Goal: Navigation & Orientation: Find specific page/section

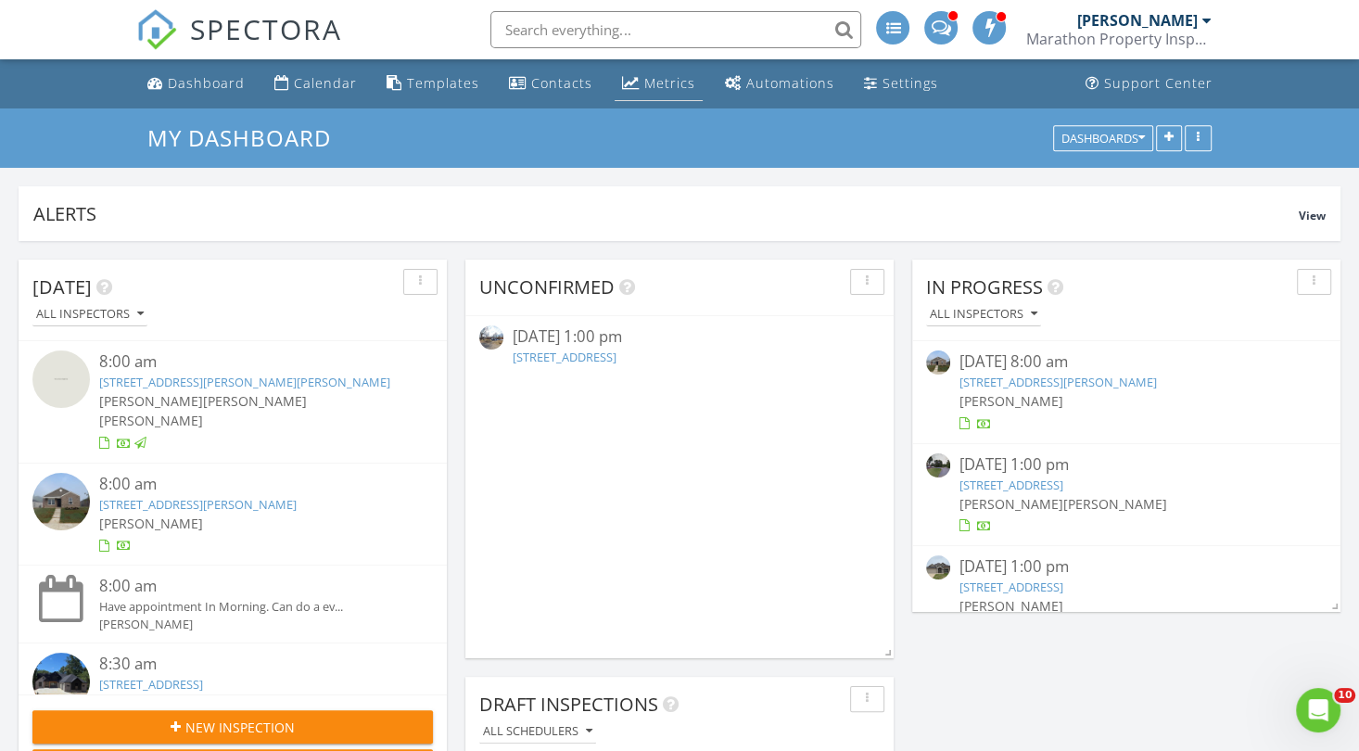
click at [644, 88] on div "Metrics" at bounding box center [669, 83] width 51 height 18
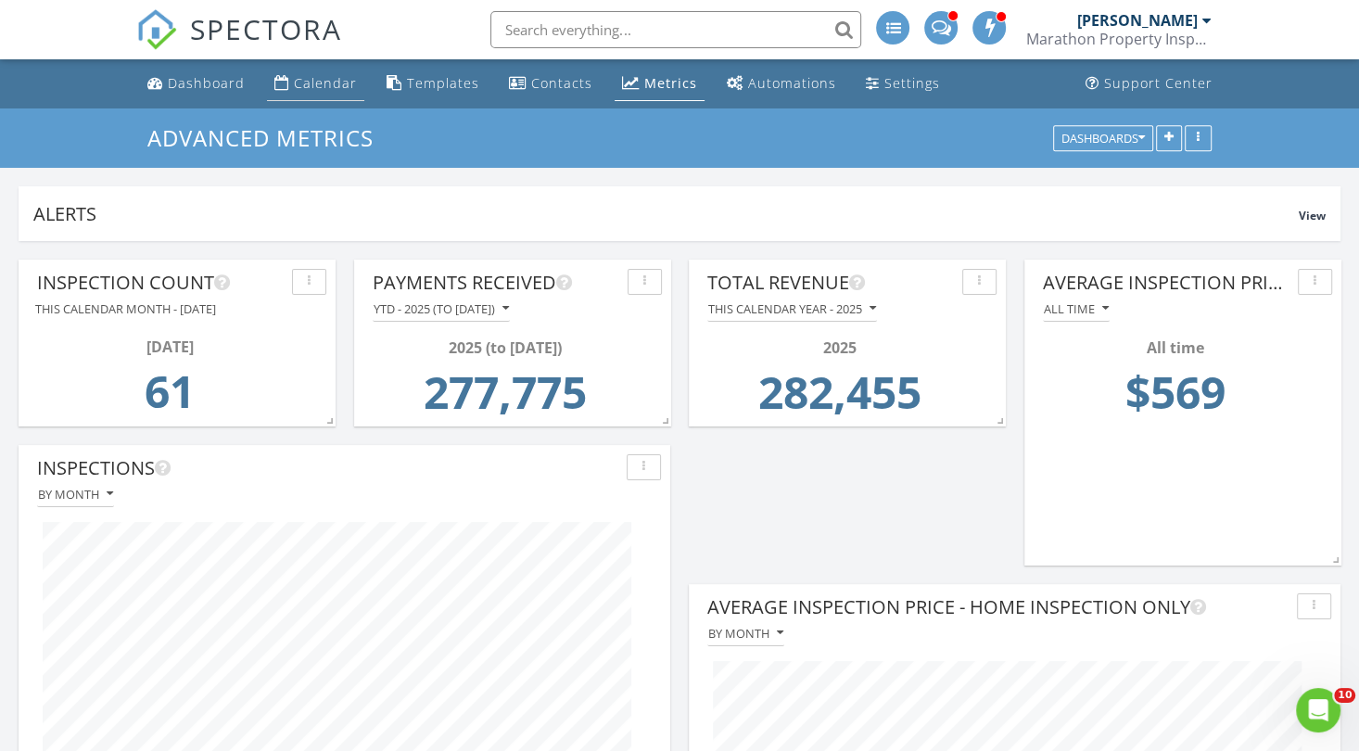
click at [310, 80] on div "Calendar" at bounding box center [325, 83] width 63 height 18
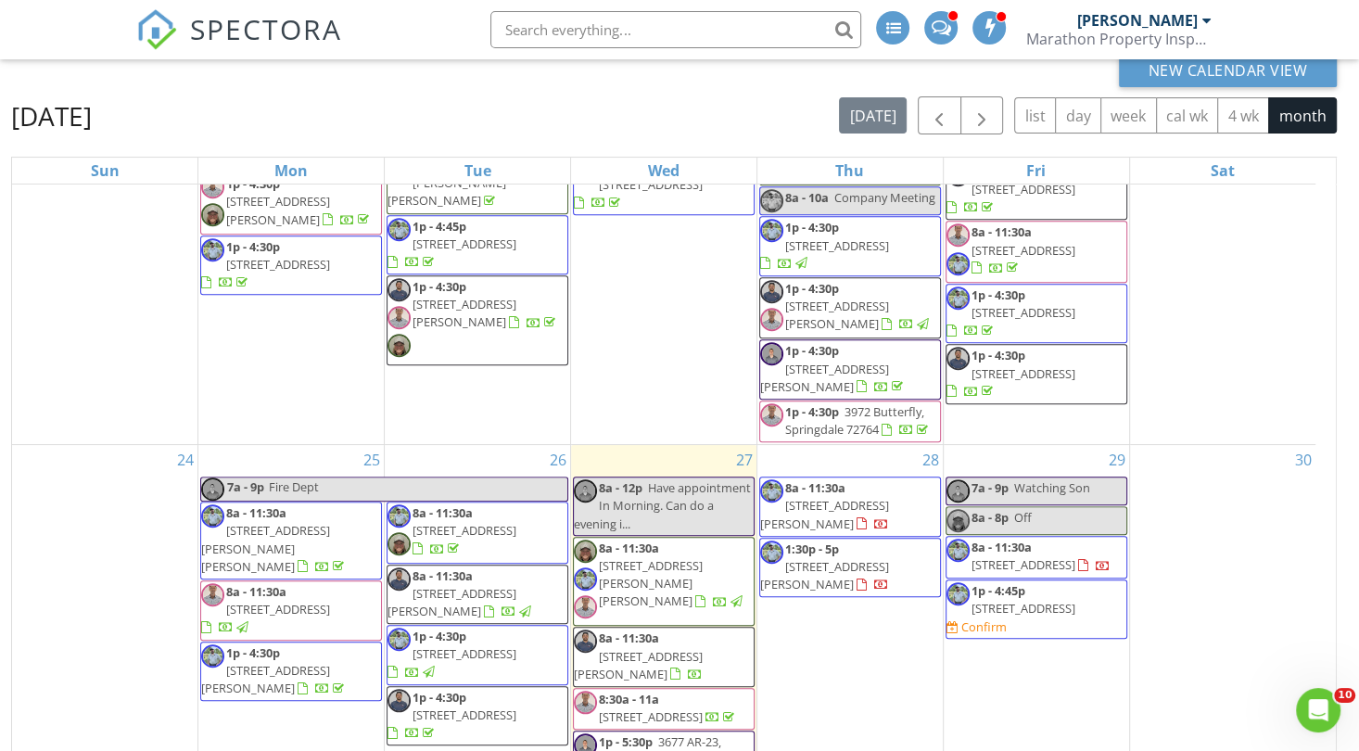
scroll to position [1113, 0]
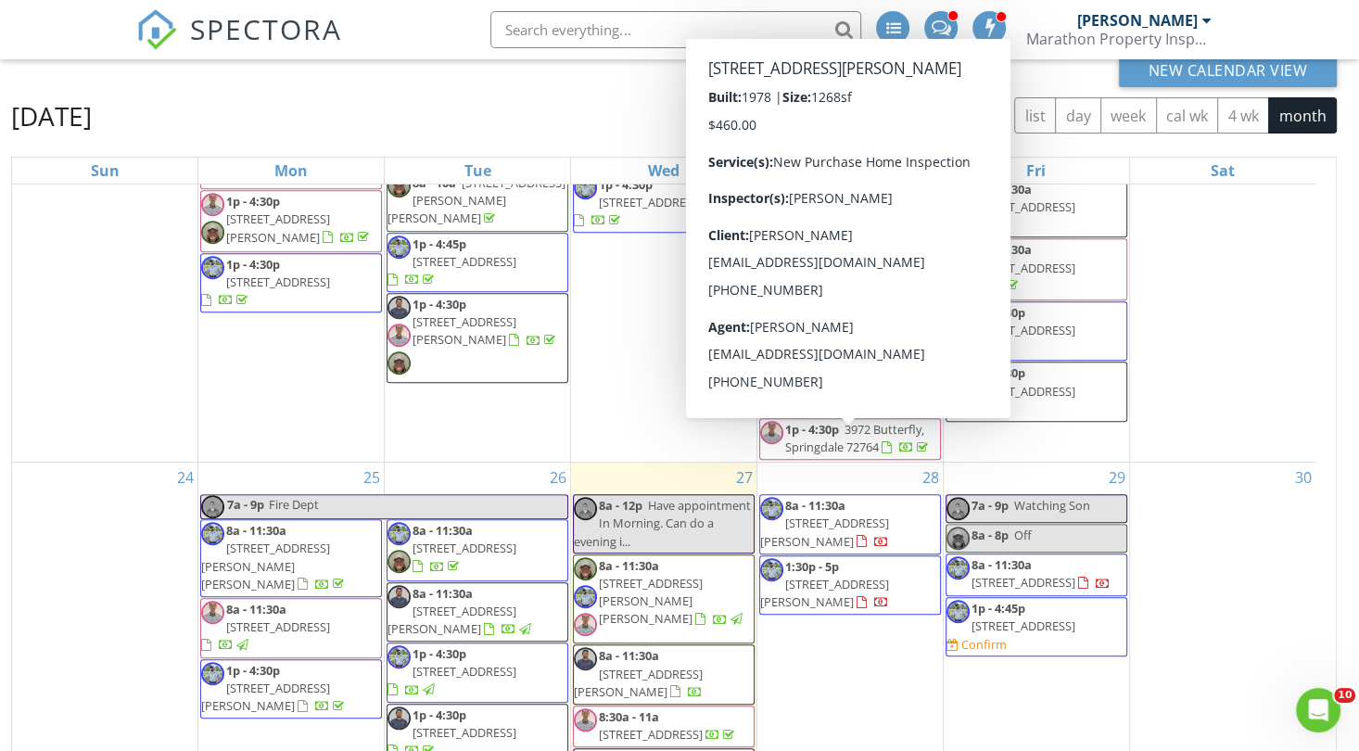
click at [880, 576] on span "[STREET_ADDRESS][PERSON_NAME]" at bounding box center [824, 593] width 129 height 34
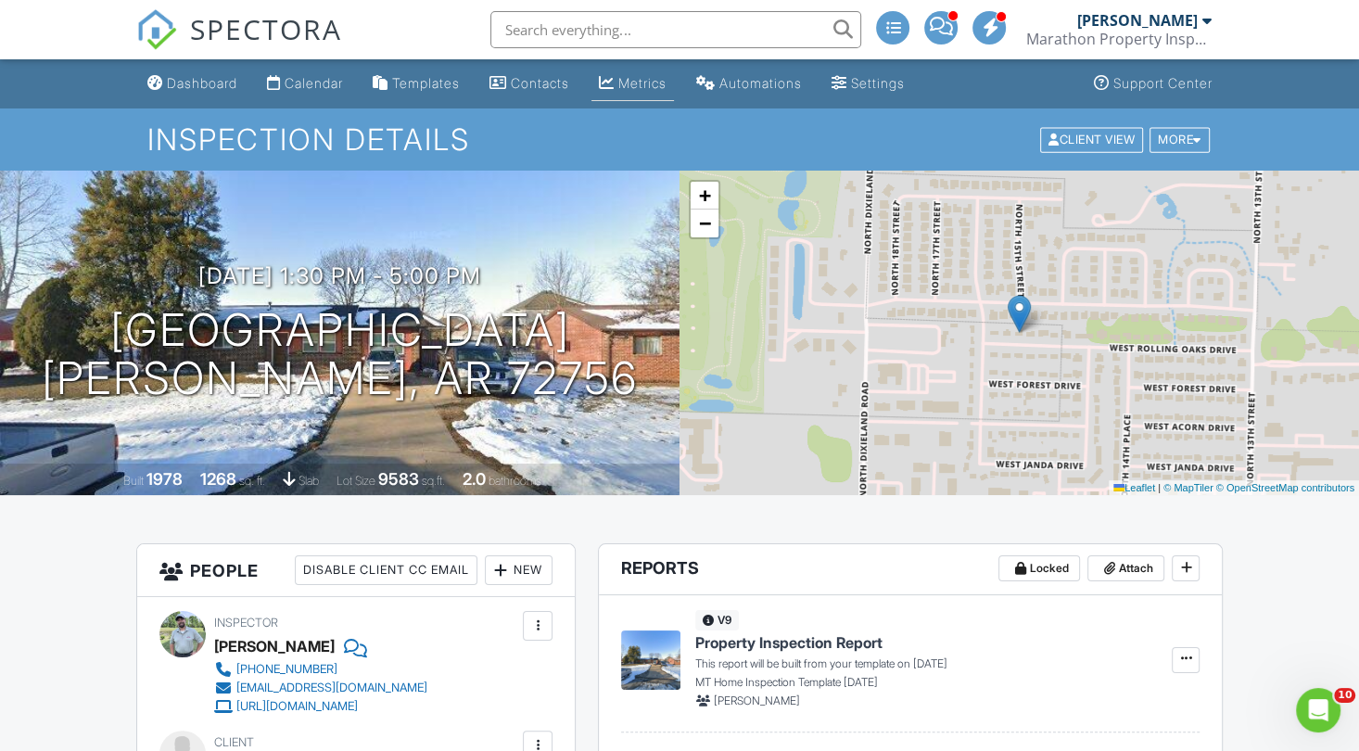
click at [641, 75] on div "Metrics" at bounding box center [642, 83] width 48 height 16
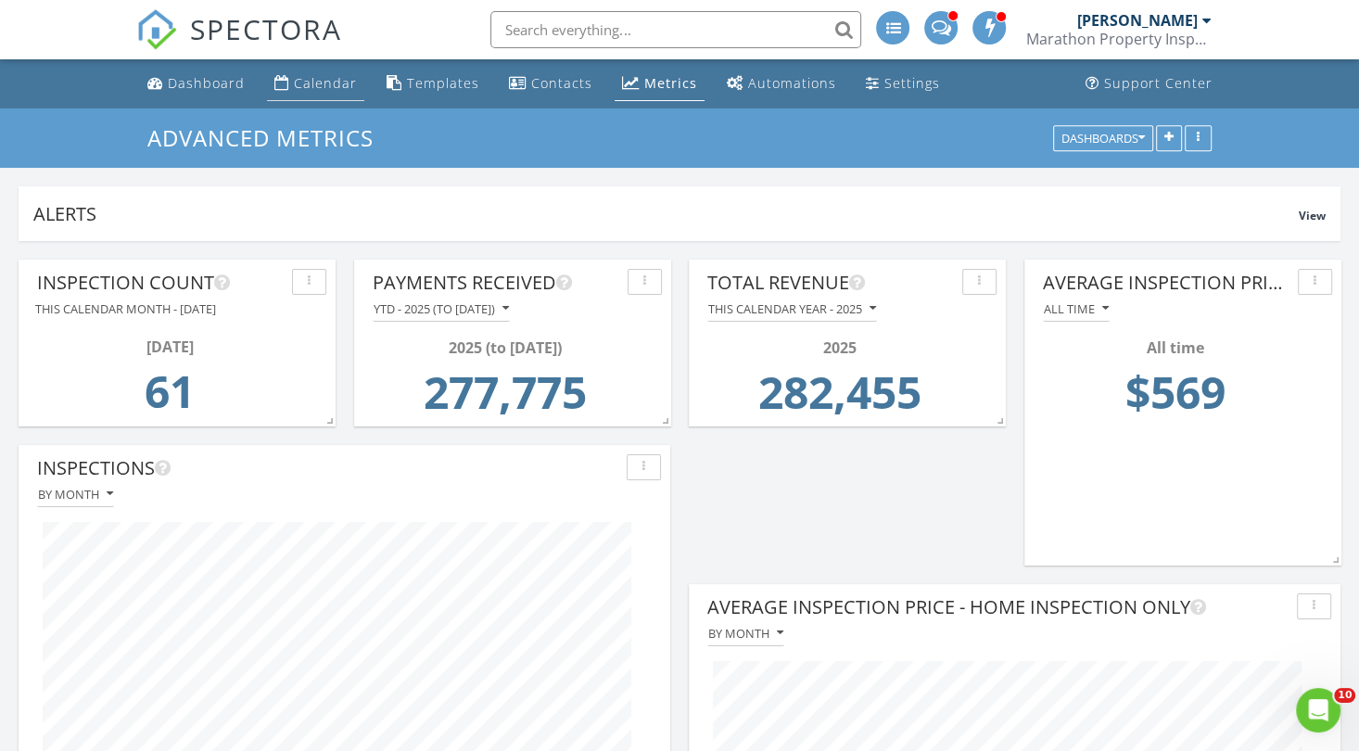
click at [302, 84] on div "Calendar" at bounding box center [325, 83] width 63 height 18
